Goal: Information Seeking & Learning: Learn about a topic

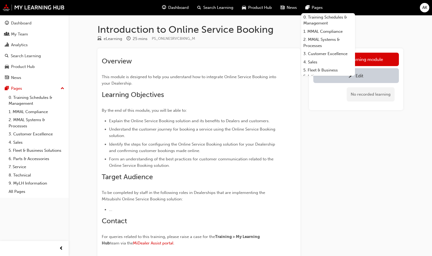
click at [19, 21] on div "Dashboard" at bounding box center [21, 23] width 20 height 6
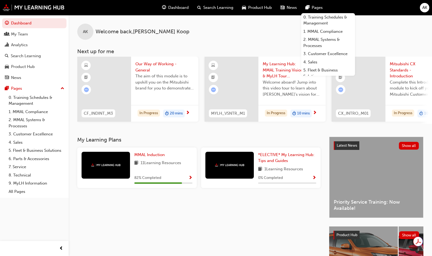
click at [233, 224] on div "My Learning Plans MMAL Induction 11 Learning Resources 82 % Completed *ELECTIVE…" at bounding box center [203, 220] width 252 height 167
click at [224, 225] on div "My Learning Plans MMAL Induction 11 Learning Resources 82 % Completed *ELECTIVE…" at bounding box center [203, 220] width 252 height 167
click at [250, 8] on span "Product Hub" at bounding box center [260, 8] width 24 height 6
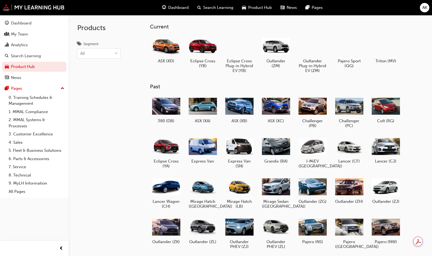
click at [411, 20] on div "Current ASX (XD) Eclipse Cross (YB) Eclipse Cross Plug-in Hybrid EV (YB) Outlan…" at bounding box center [286, 166] width 290 height 303
click at [395, 41] on div at bounding box center [385, 46] width 28 height 20
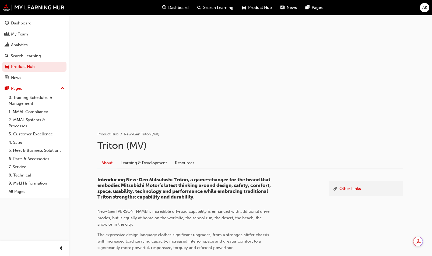
scroll to position [27, 0]
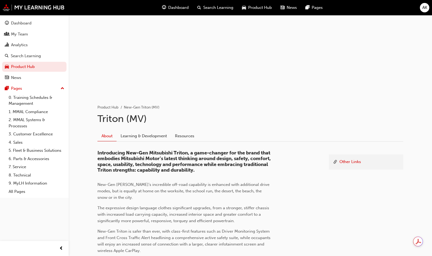
click at [145, 135] on link "Learning & Development" at bounding box center [143, 136] width 54 height 10
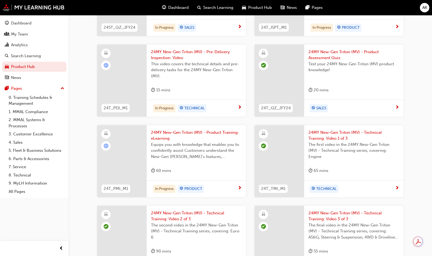
scroll to position [128, 0]
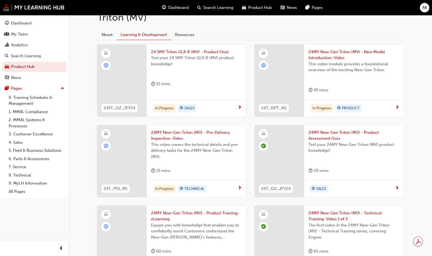
click at [189, 138] on span "24MY New-Gen Triton (MV) - Pre-Delivery Inspection: Video" at bounding box center [196, 136] width 91 height 12
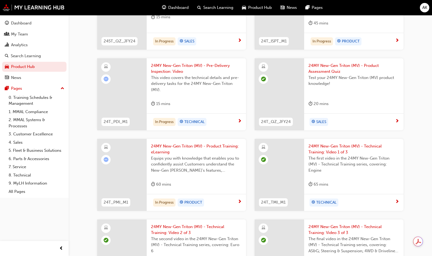
scroll to position [209, 0]
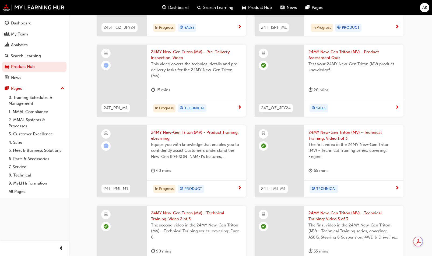
click at [323, 140] on span "24MY New-Gen Triton (MV) - Technical Training: Video 1 of 3" at bounding box center [353, 136] width 91 height 12
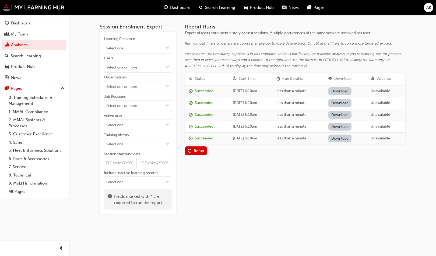
click at [196, 149] on div "Rerun" at bounding box center [199, 151] width 10 height 5
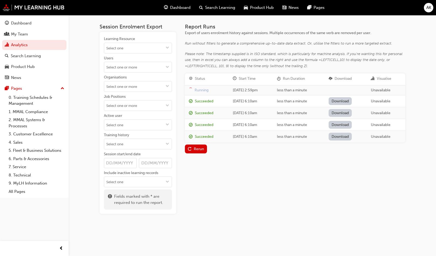
click at [325, 53] on div "Please note: The timestamp supplied is in ISO standard, which is particularly f…" at bounding box center [295, 60] width 220 height 18
click at [316, 61] on div "Please note: The timestamp supplied is in ISO standard, which is particularly f…" at bounding box center [295, 60] width 220 height 18
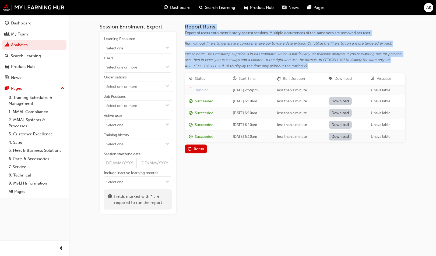
drag, startPoint x: 310, startPoint y: 68, endPoint x: 190, endPoint y: 26, distance: 127.0
click at [185, 22] on div "Session Enrolment Export Learning Resource Users Organisations Job Positions Ac…" at bounding box center [253, 114] width 306 height 199
click at [215, 33] on span "Export of users enrolment history against sessions. Multiple occurrences of the…" at bounding box center [278, 33] width 186 height 5
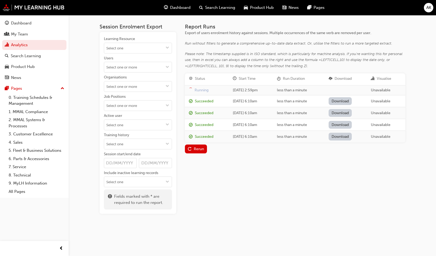
click at [325, 44] on div "Run without filters to generate a comprehensive up-to-date data extract. Or, ut…" at bounding box center [295, 44] width 220 height 6
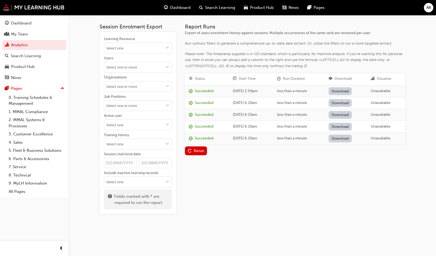
click at [344, 90] on link "Download" at bounding box center [339, 91] width 23 height 8
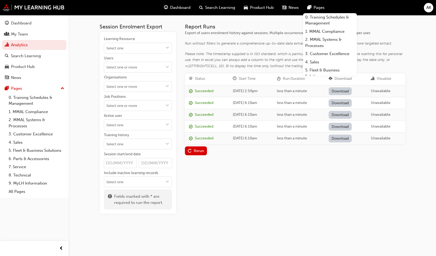
click at [431, 9] on div "AK" at bounding box center [428, 7] width 9 height 9
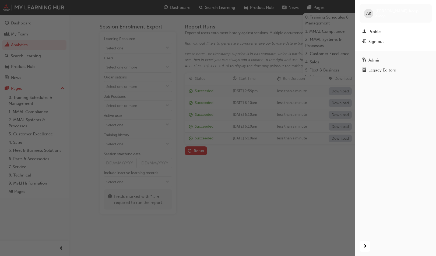
click at [385, 31] on div "Profile" at bounding box center [395, 32] width 67 height 7
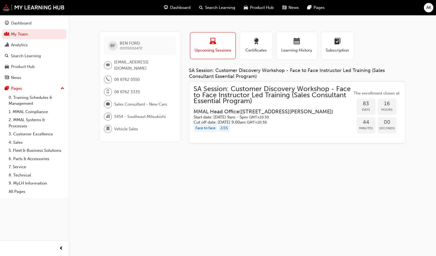
click at [168, 191] on div "BF BEN FORD 0005002472 sales@southeastmotorco.com.au 08 8762 0550 08 8762 3335 …" at bounding box center [218, 128] width 436 height 256
